Goal: Information Seeking & Learning: Understand process/instructions

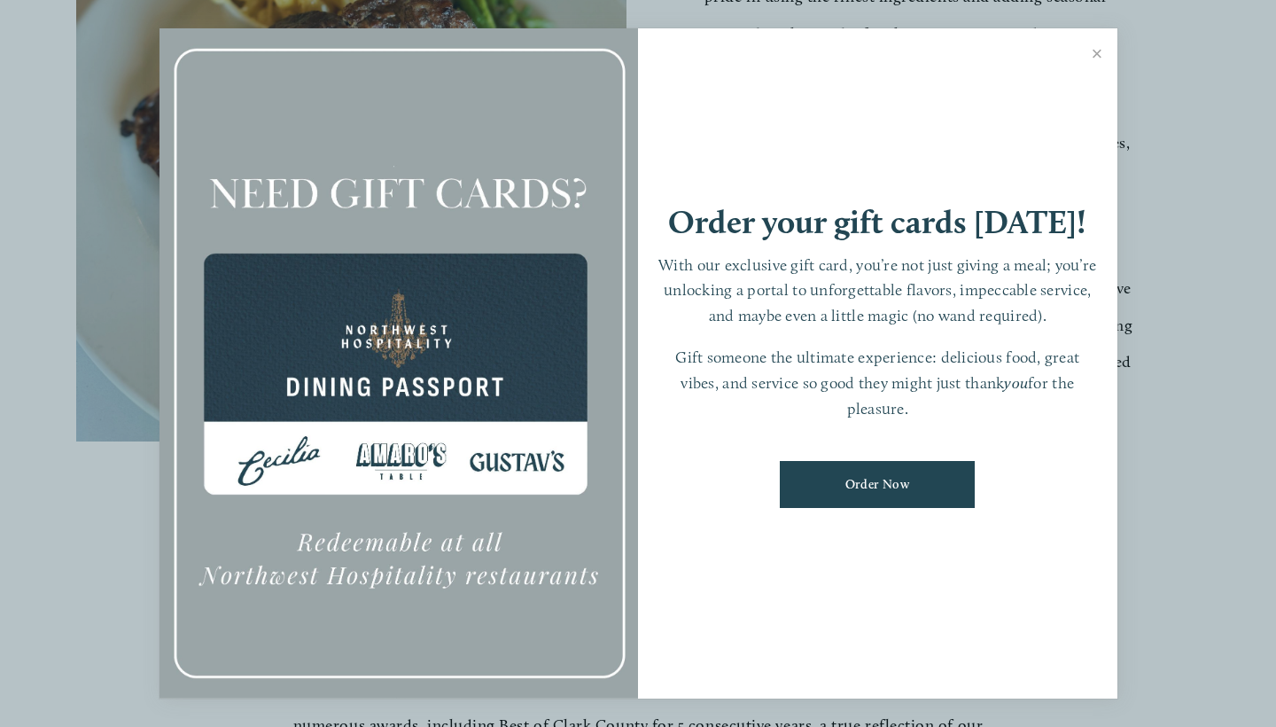
scroll to position [719, 0]
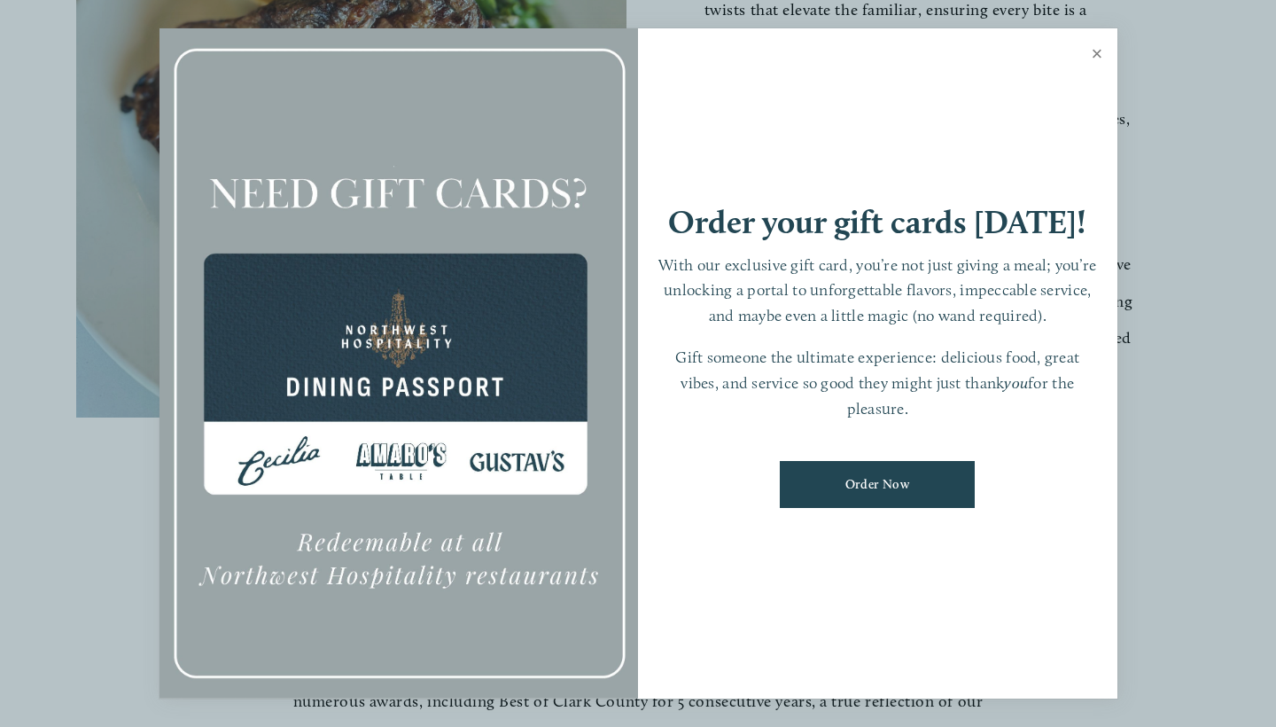
click at [1101, 66] on link "Close" at bounding box center [1097, 56] width 35 height 50
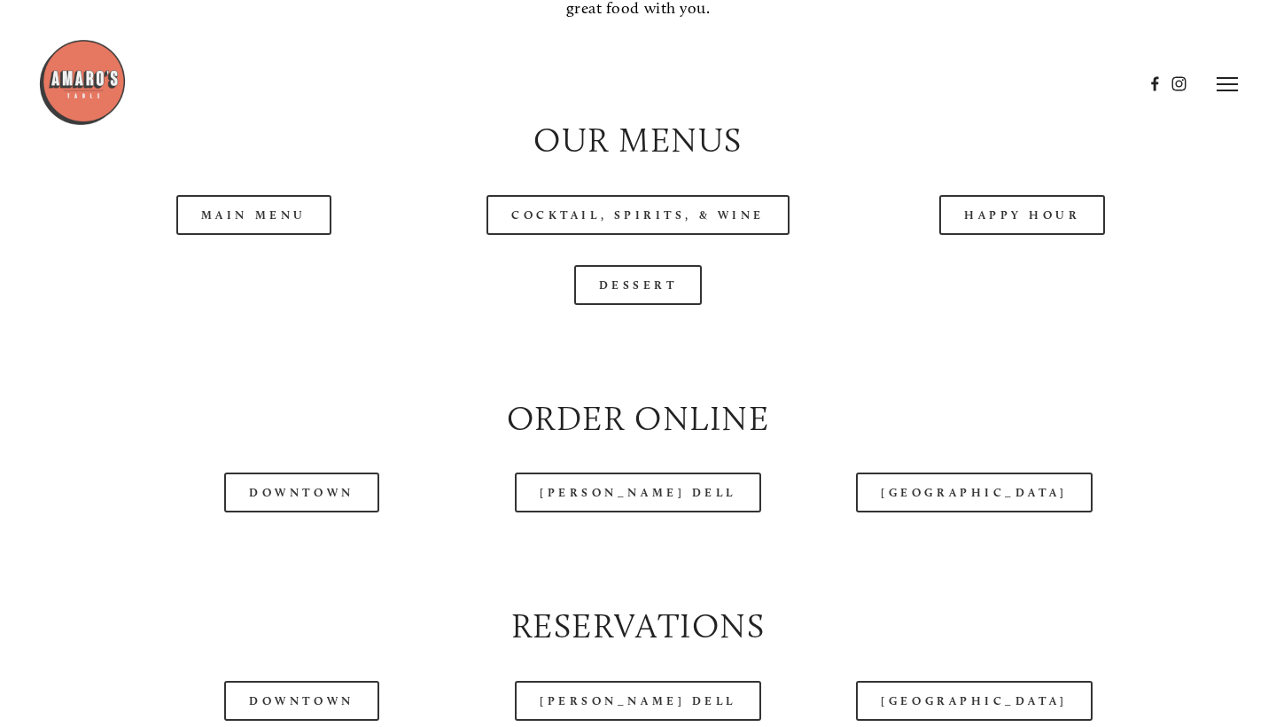
scroll to position [1740, 0]
click at [240, 211] on link "Main Menu" at bounding box center [253, 216] width 155 height 40
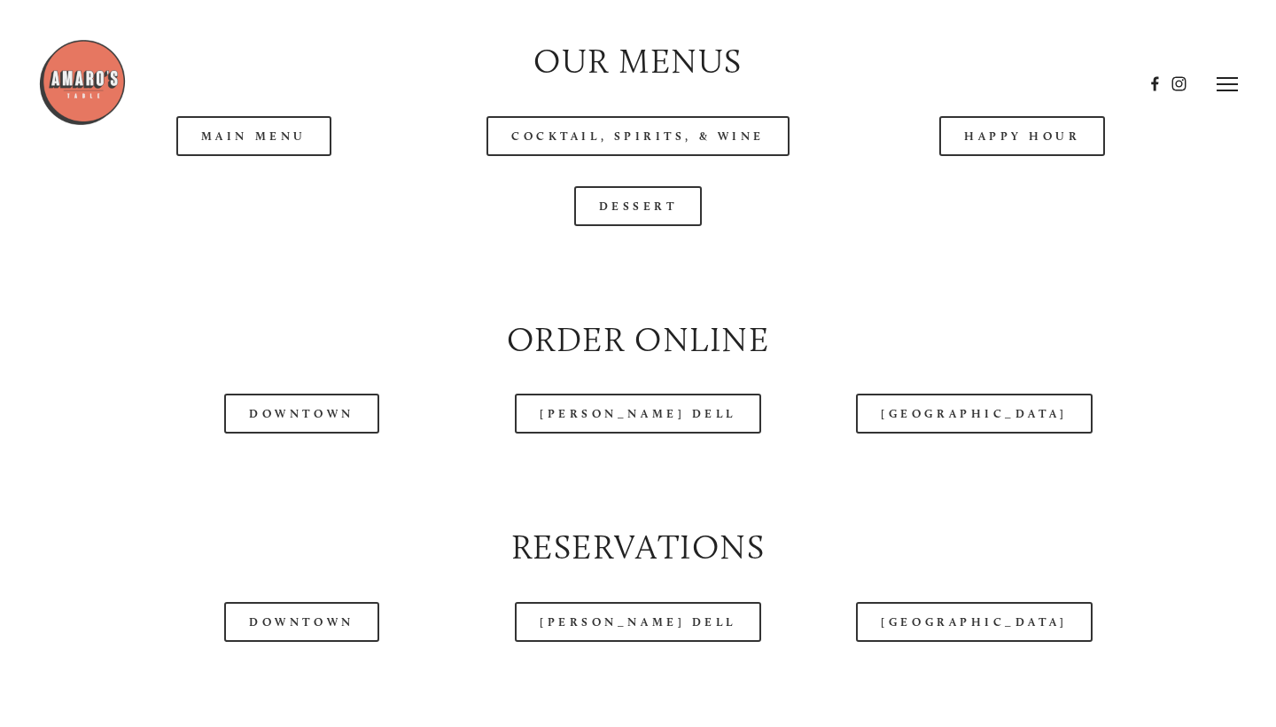
scroll to position [1798, 0]
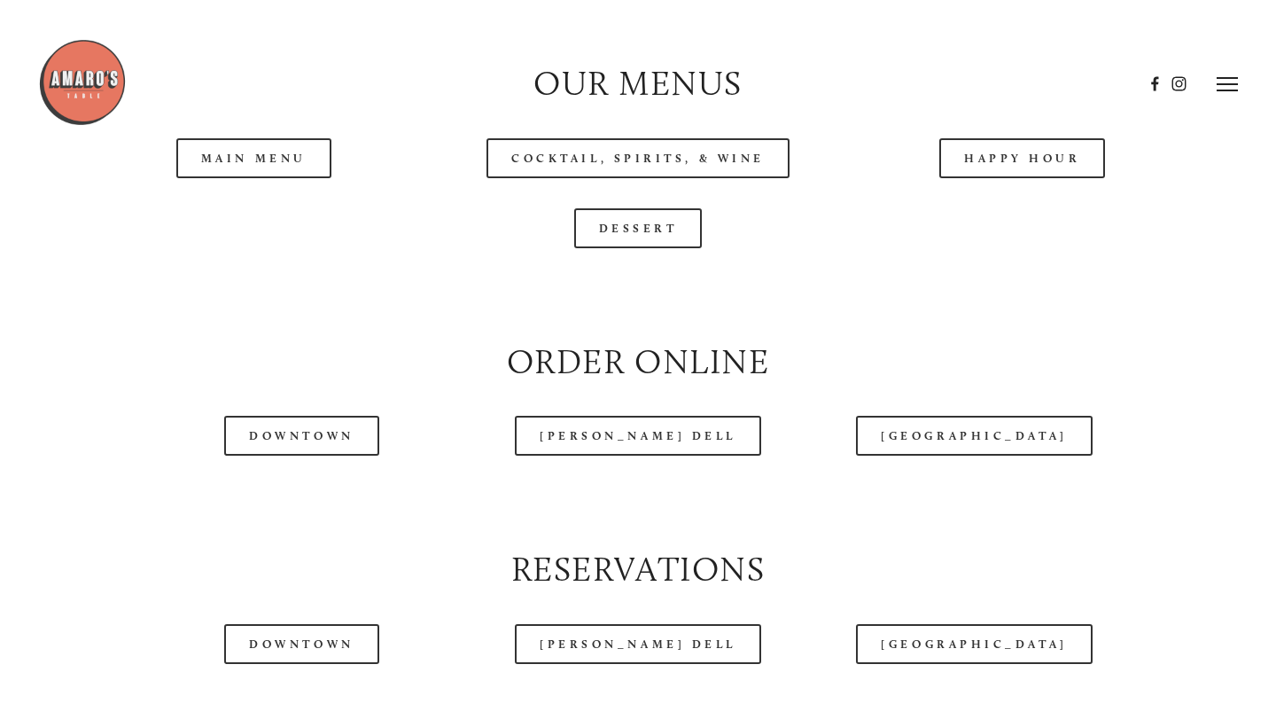
click at [237, 148] on header "Menu Order Now Visit Gallery 0" at bounding box center [638, 83] width 1200 height 167
click at [280, 145] on header "Menu Order Now Visit Gallery 0" at bounding box center [638, 83] width 1200 height 167
click at [279, 145] on header "Menu Order Now Visit Gallery 0" at bounding box center [638, 83] width 1200 height 167
click at [276, 145] on header "Menu Order Now Visit Gallery 0" at bounding box center [638, 83] width 1200 height 167
